Goal: Task Accomplishment & Management: Manage account settings

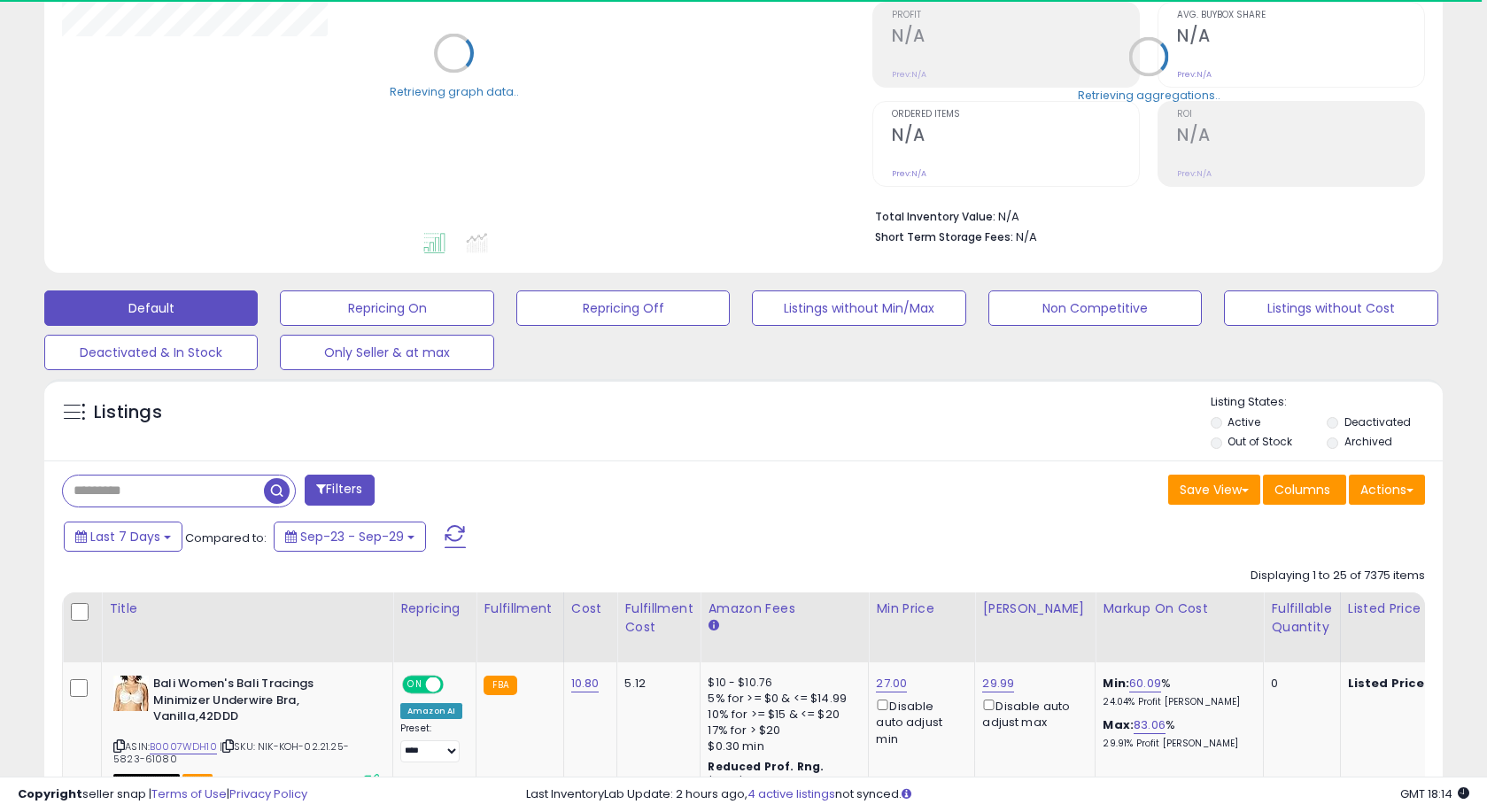
scroll to position [274, 0]
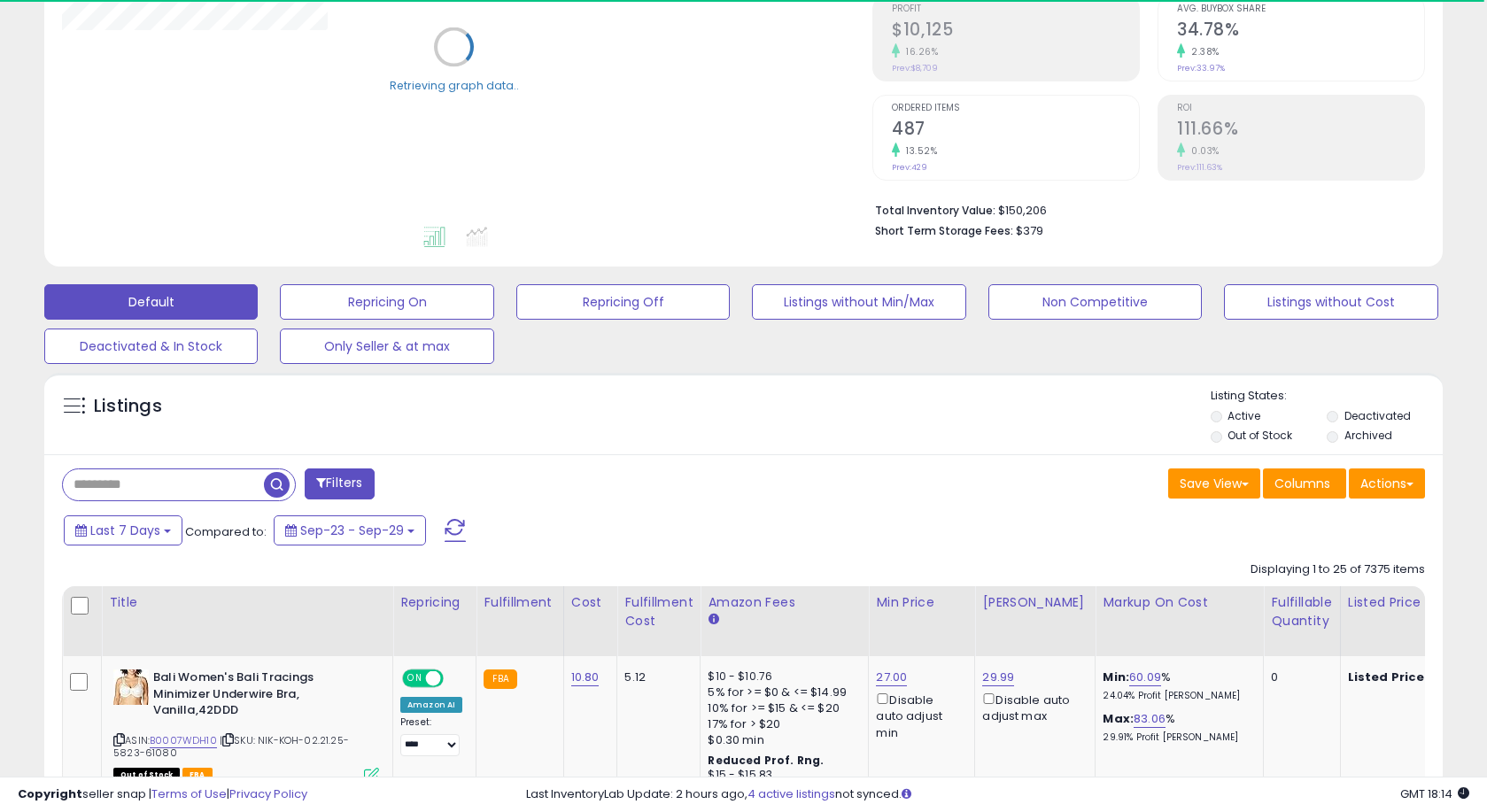
click at [197, 479] on input "text" at bounding box center [163, 484] width 201 height 31
paste input "**********"
type input "**********"
click at [1349, 436] on label "Archived" at bounding box center [1368, 434] width 47 height 15
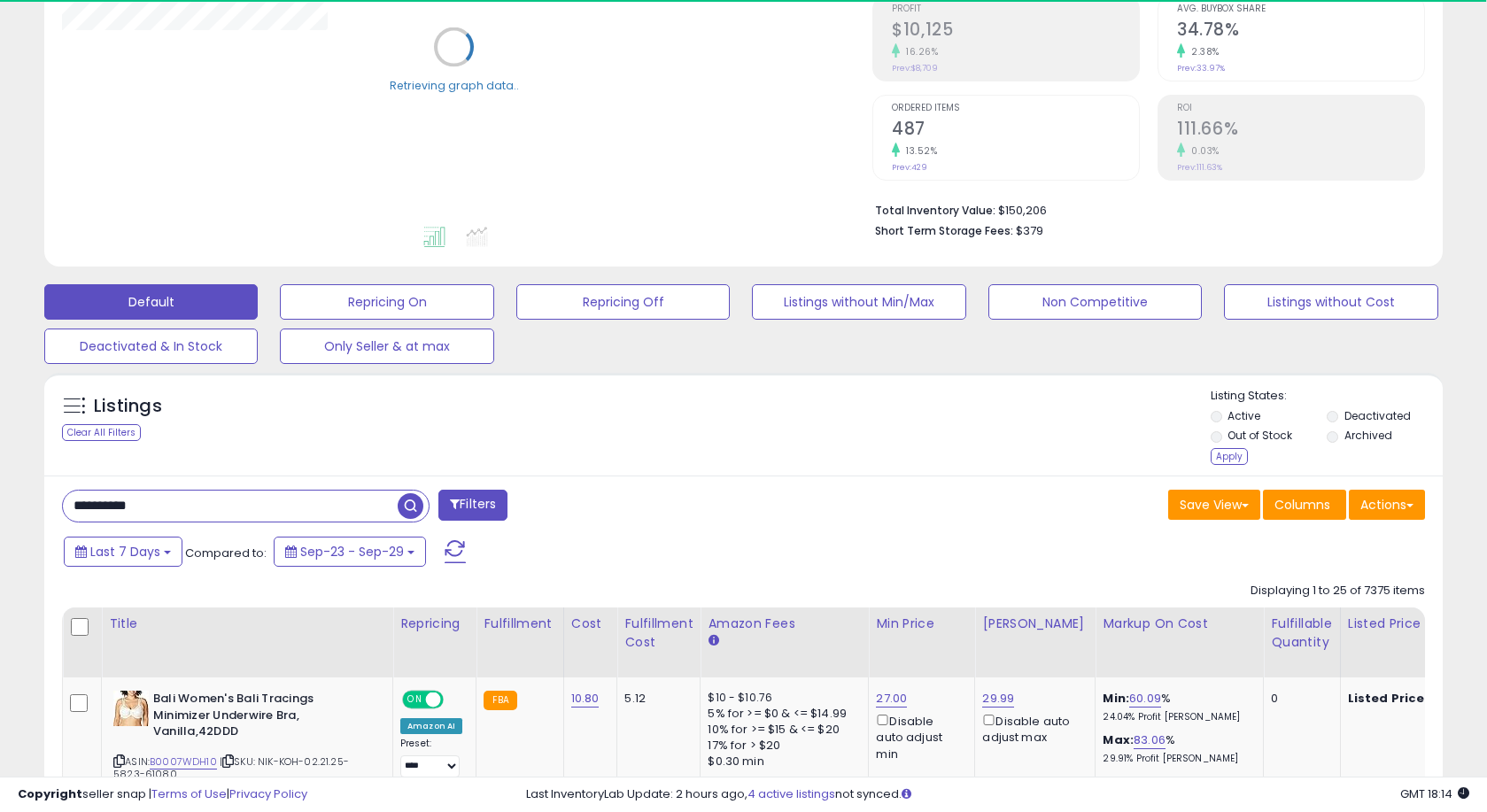
click at [1354, 417] on label "Deactivated" at bounding box center [1377, 415] width 66 height 15
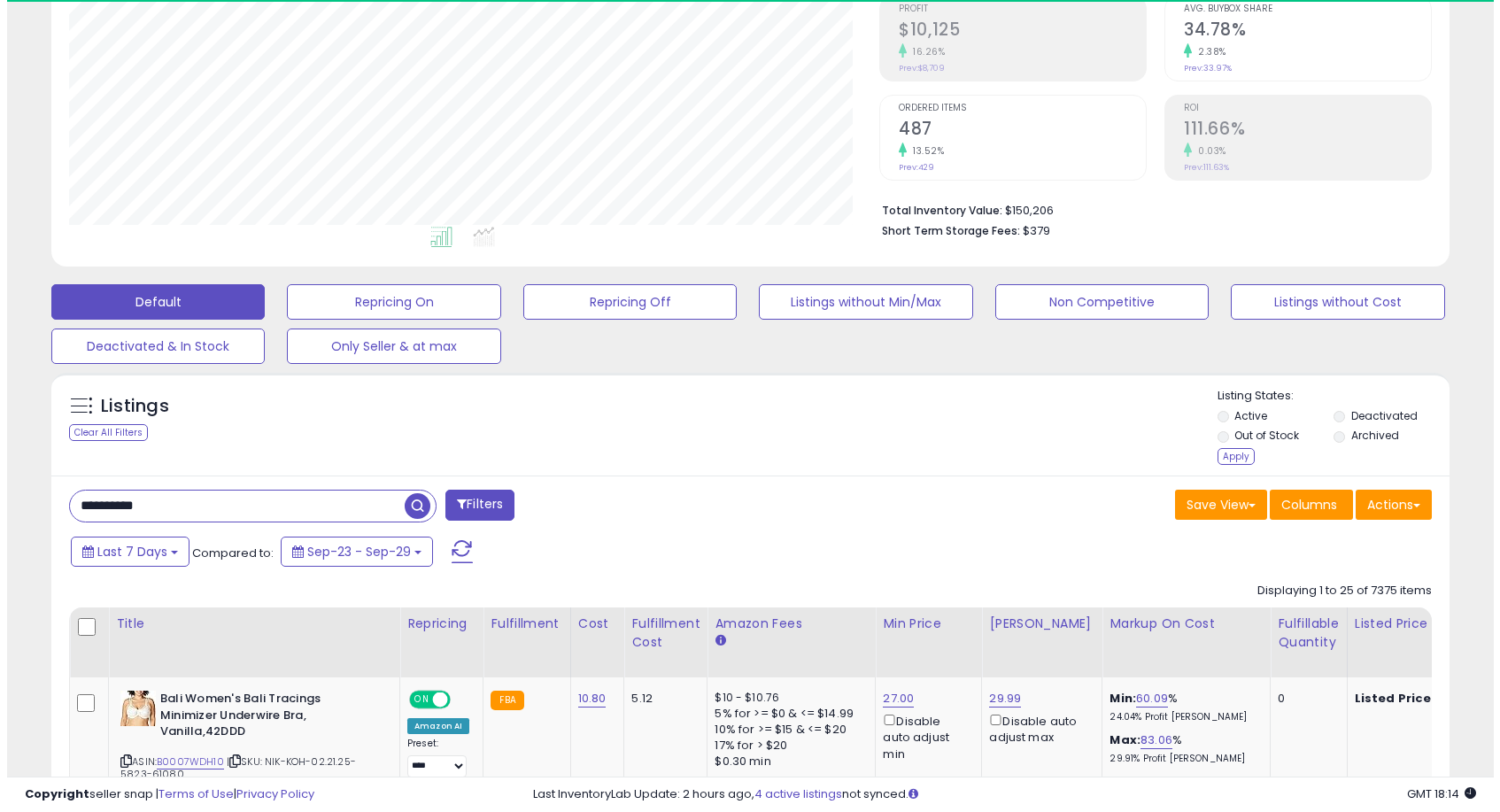
scroll to position [363, 811]
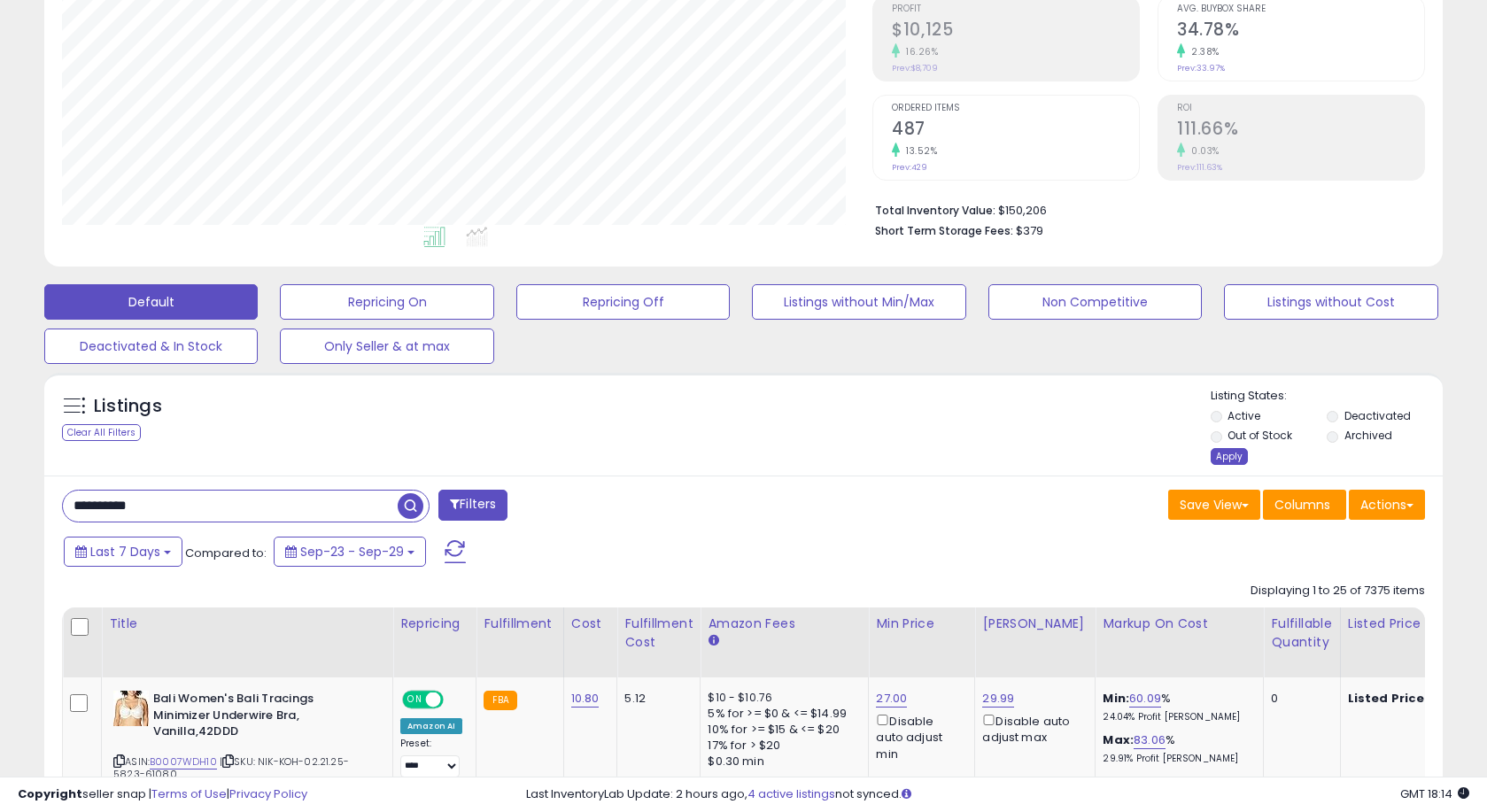
click at [1232, 458] on div "Apply" at bounding box center [1229, 456] width 38 height 17
click at [0, 0] on div "Retrieving listings data.." at bounding box center [0, 0] width 0 height 0
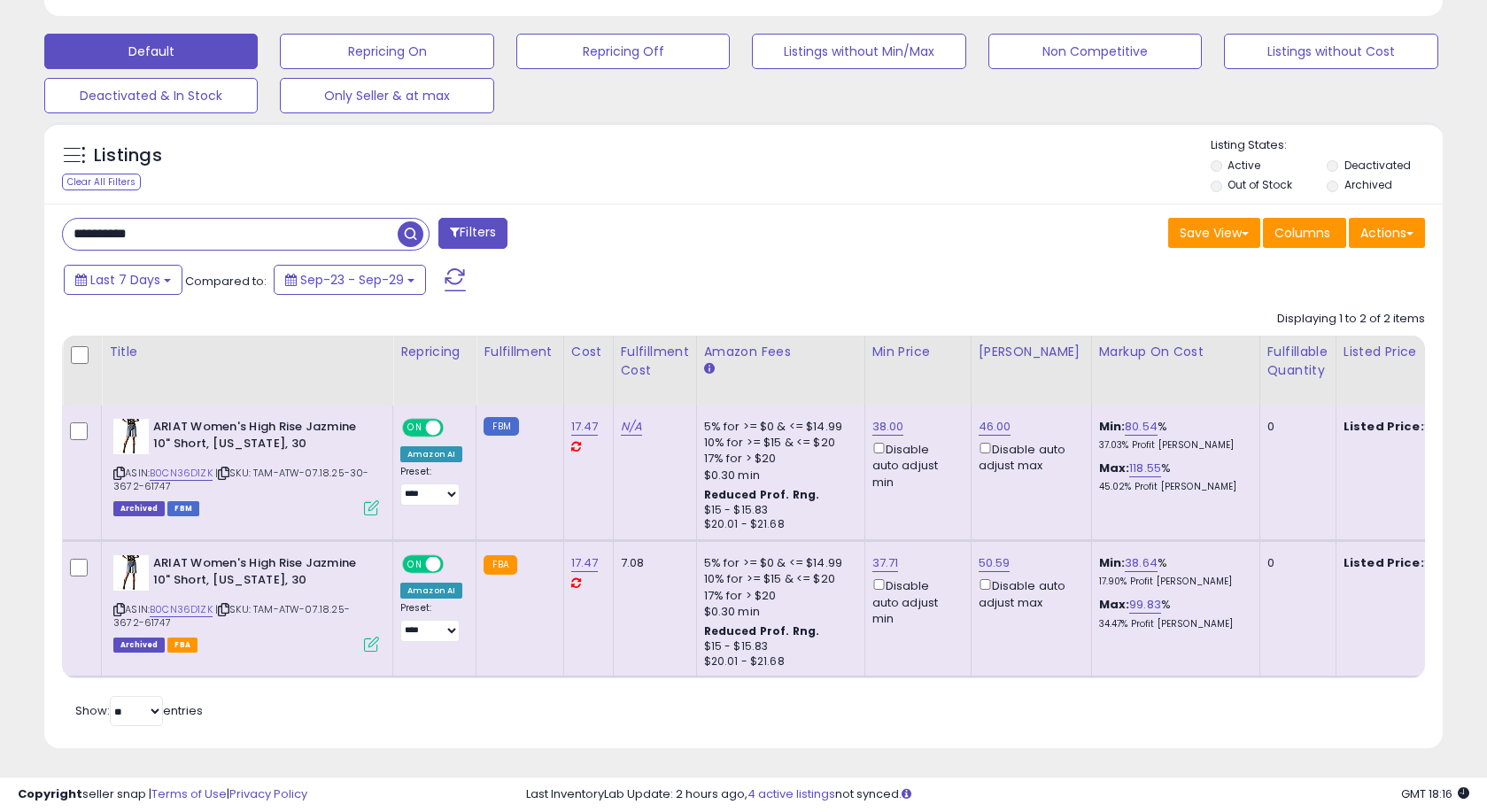
scroll to position [540, 0]
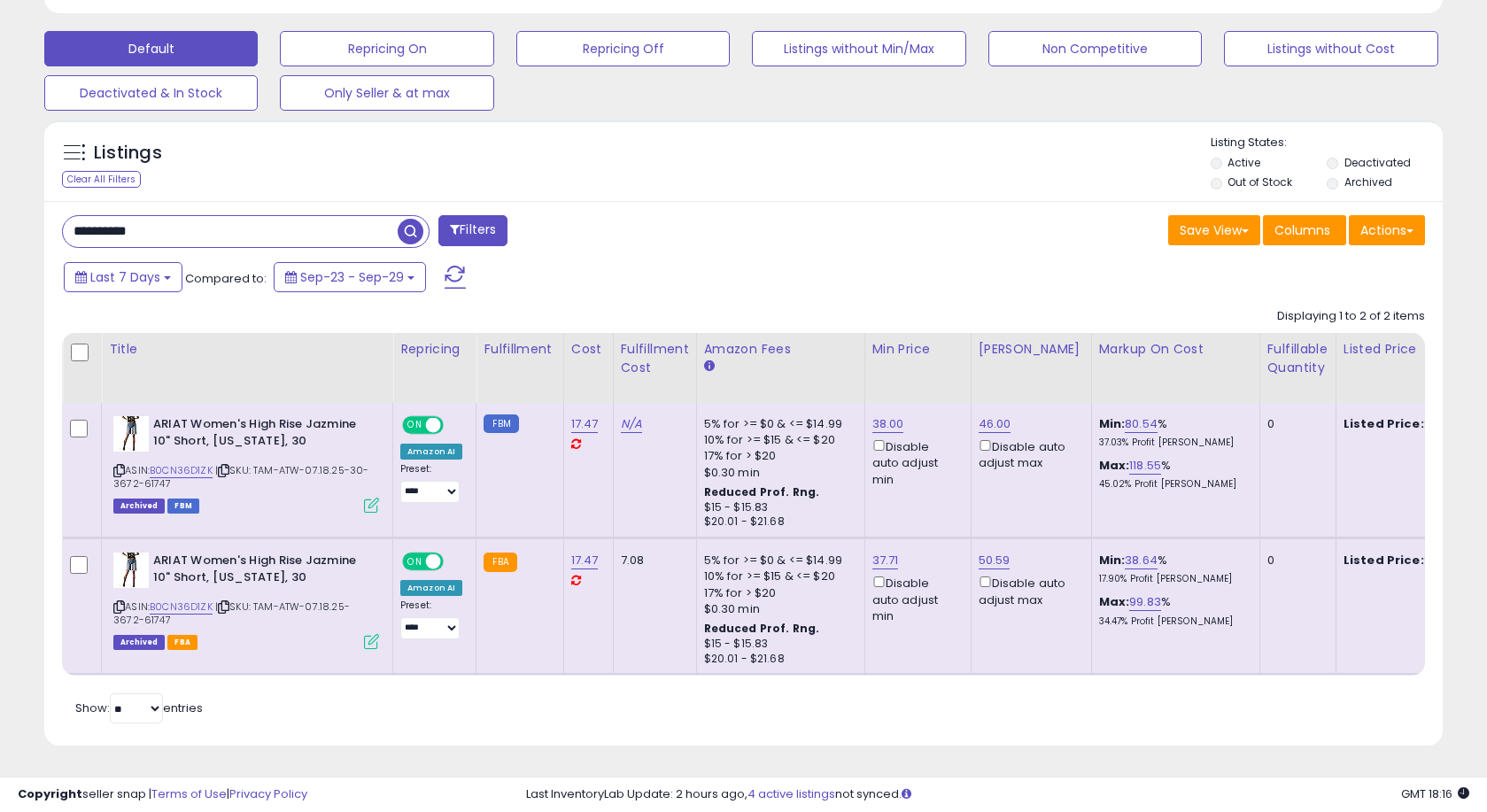
drag, startPoint x: 156, startPoint y: 456, endPoint x: 213, endPoint y: 459, distance: 57.1
click at [213, 459] on div "ASIN: B0CN36D1ZK | SKU: TAM-ATW-07.18.25-30-3672-61747 Archived FBM" at bounding box center [246, 464] width 265 height 95
copy div "B0CN36D1ZK"
